Goal: Transaction & Acquisition: Subscribe to service/newsletter

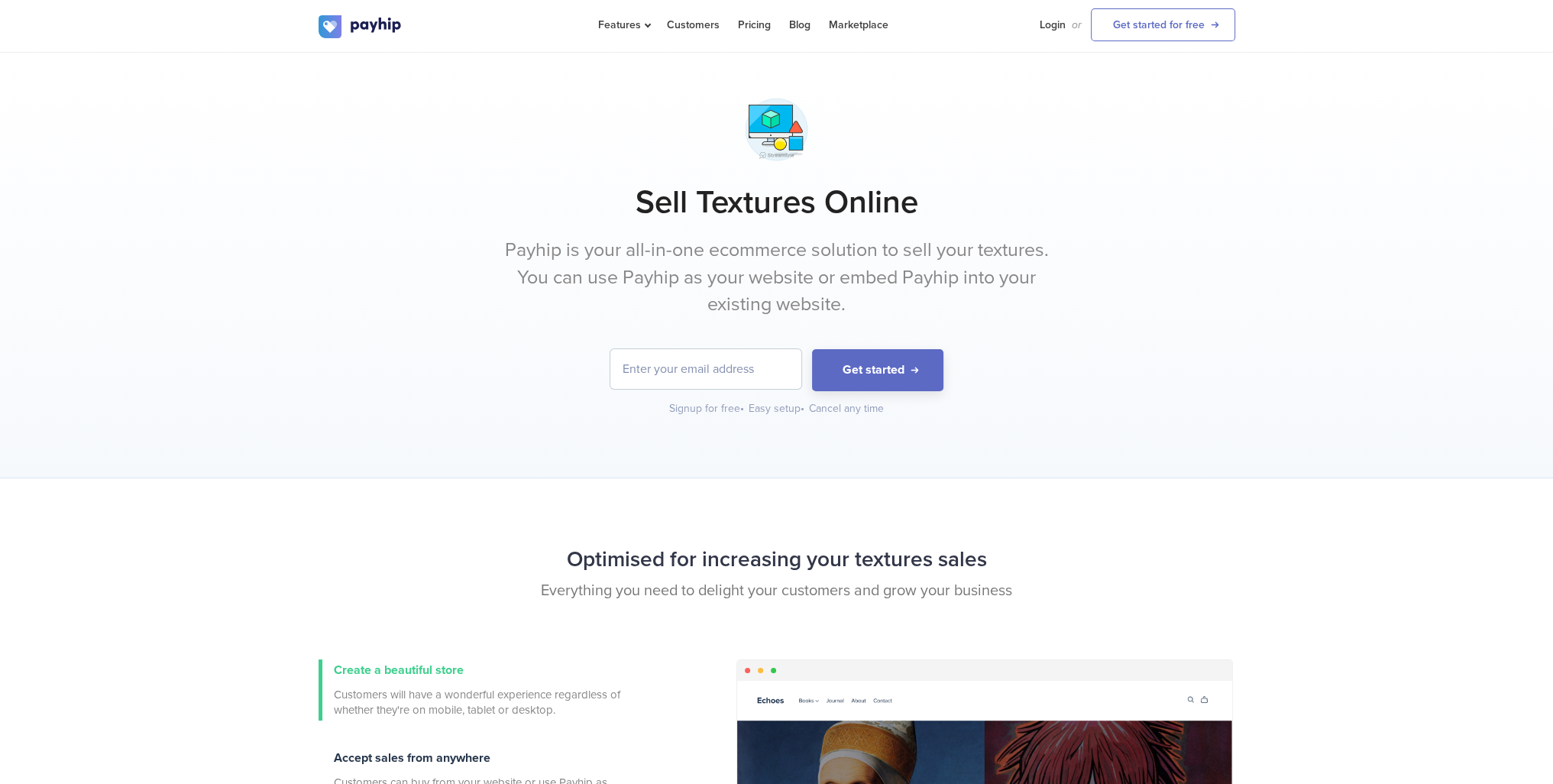
click at [701, 360] on input "email" at bounding box center [706, 369] width 191 height 40
type input "shooogp@gmail.com"
click at [878, 369] on button "Get started" at bounding box center [878, 370] width 131 height 42
